Goal: Information Seeking & Learning: Check status

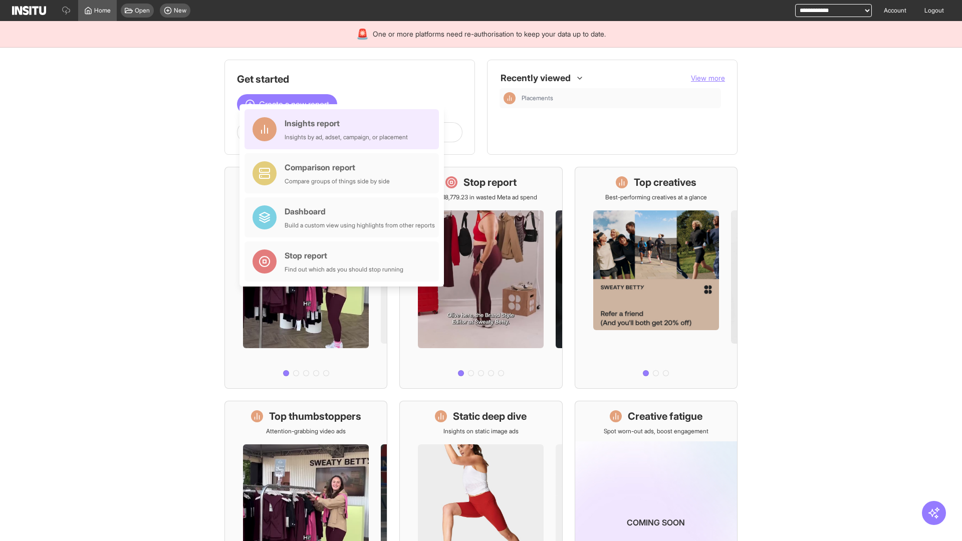
click at [344, 129] on div "Insights report Insights by ad, adset, campaign, or placement" at bounding box center [346, 129] width 123 height 24
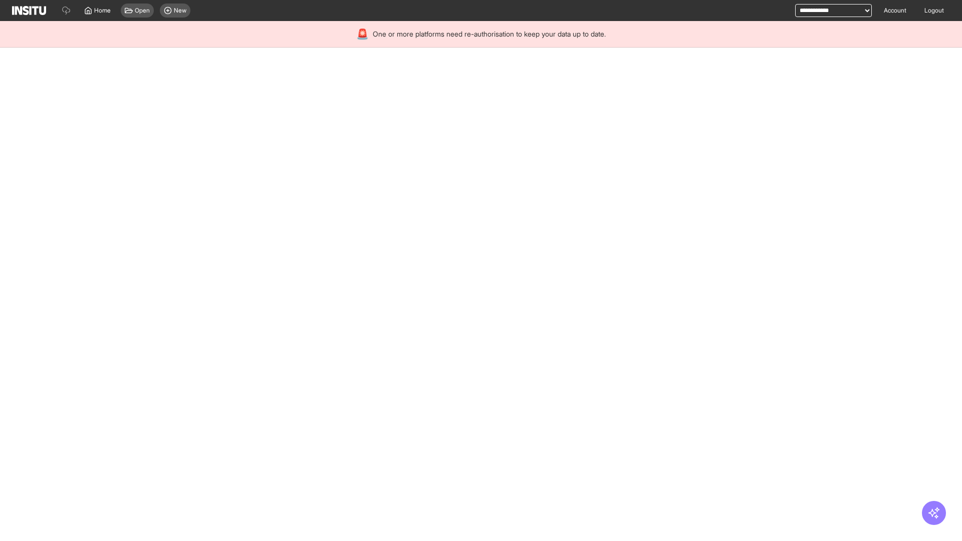
select select "**"
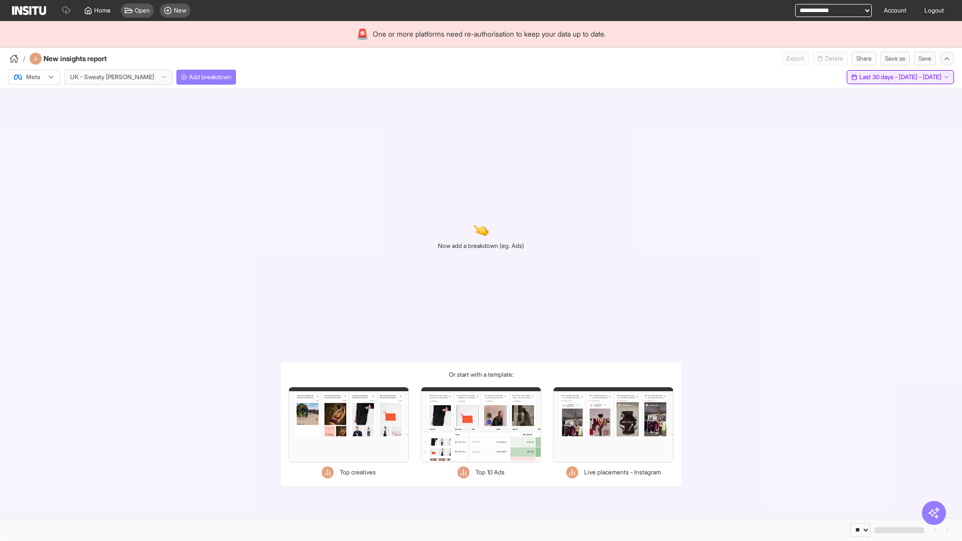
click at [880, 77] on span "Last 30 days - [DATE] - [DATE]" at bounding box center [900, 77] width 82 height 8
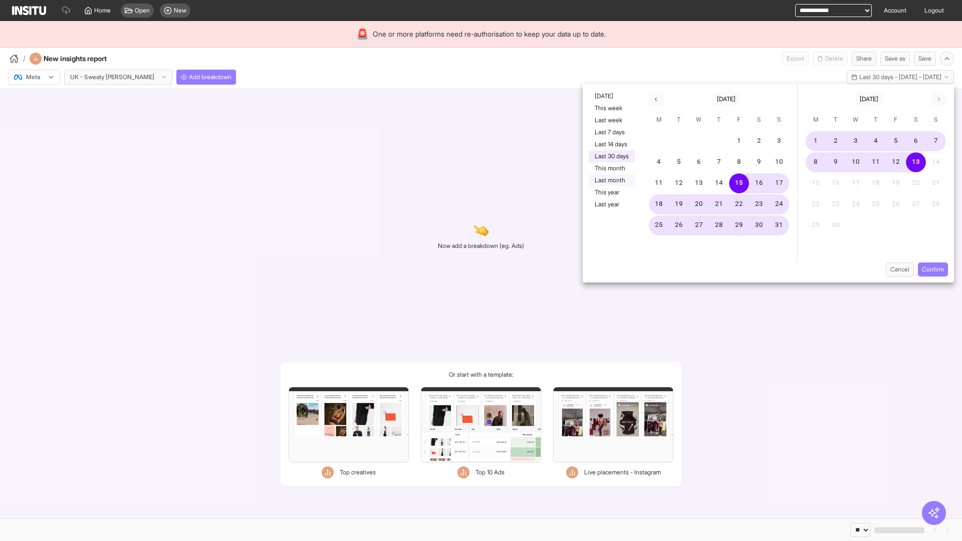
click at [611, 180] on button "Last month" at bounding box center [612, 180] width 46 height 12
